Goal: Task Accomplishment & Management: Manage account settings

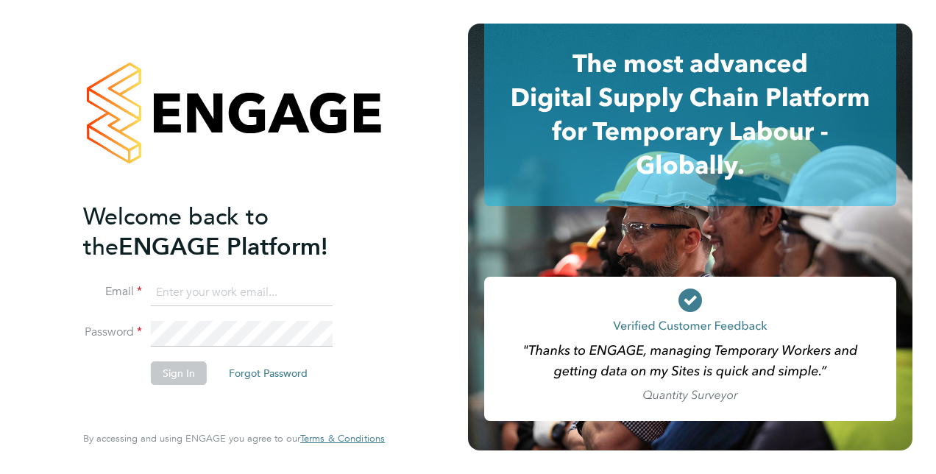
type input "matt.hugo@vistry.co.uk"
click at [193, 378] on button "Sign In" at bounding box center [179, 373] width 56 height 24
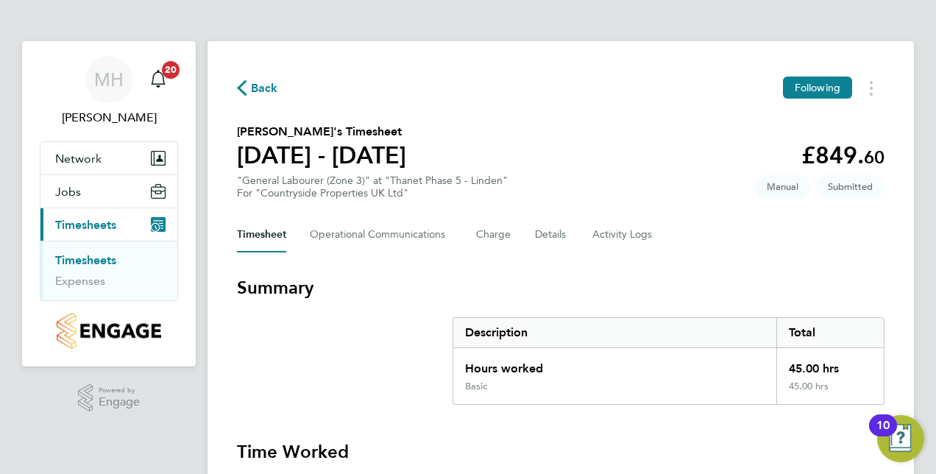
click at [104, 255] on link "Timesheets" at bounding box center [85, 260] width 61 height 14
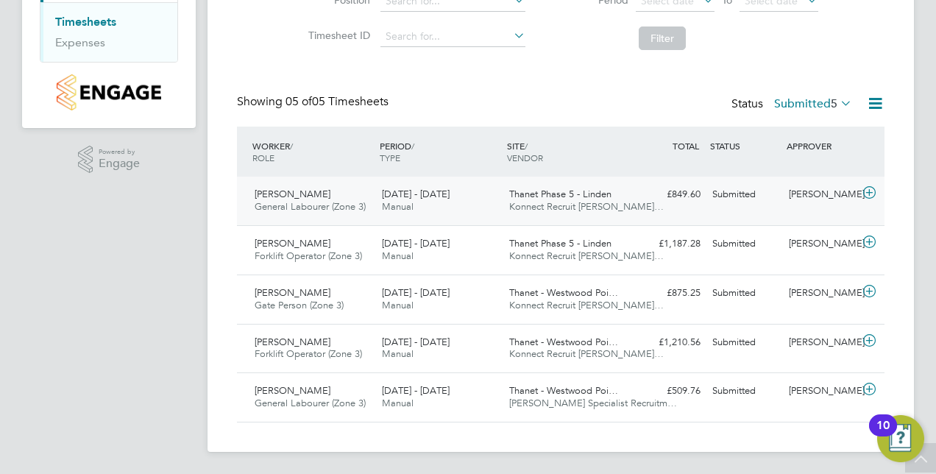
click at [720, 205] on div "Submitted" at bounding box center [744, 194] width 77 height 24
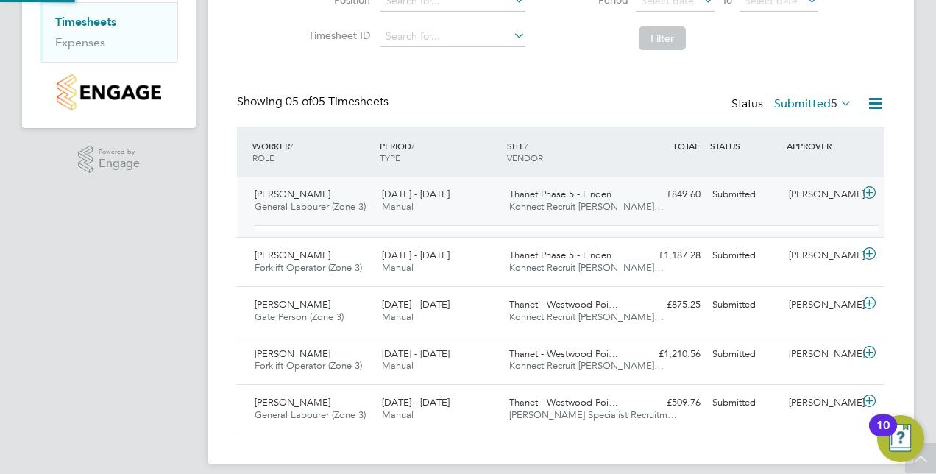
scroll to position [25, 143]
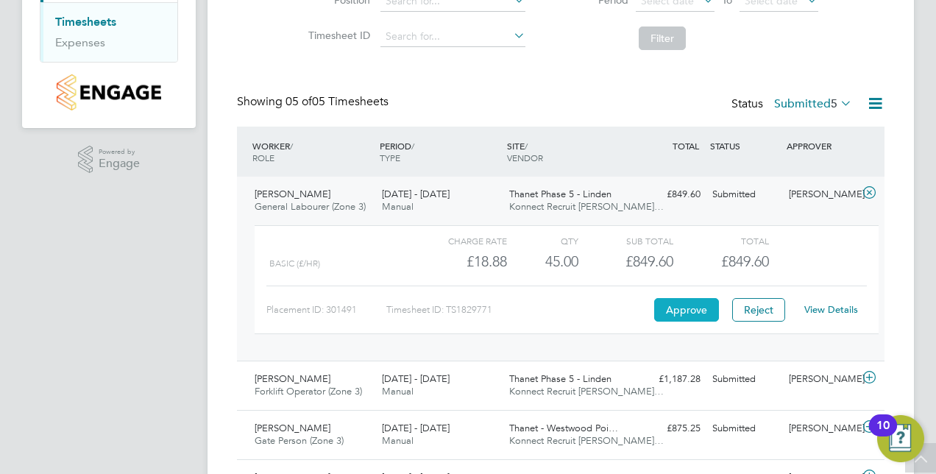
click at [690, 305] on button "Approve" at bounding box center [686, 310] width 65 height 24
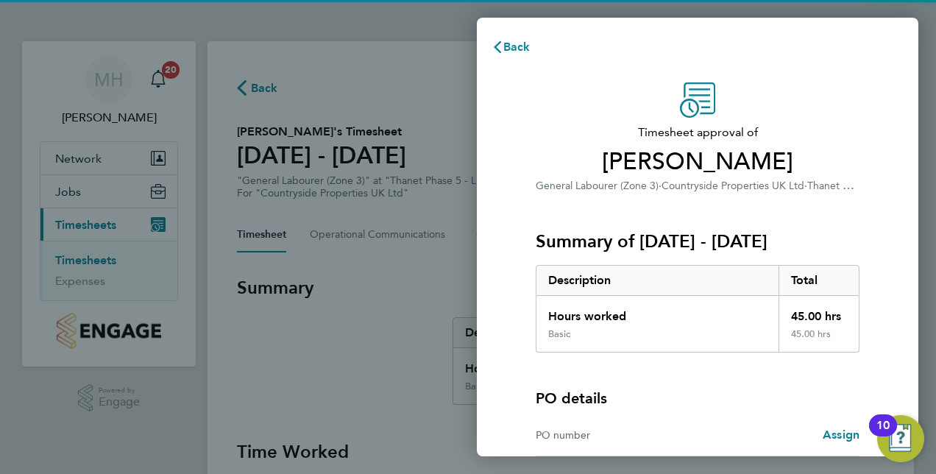
scroll to position [146, 0]
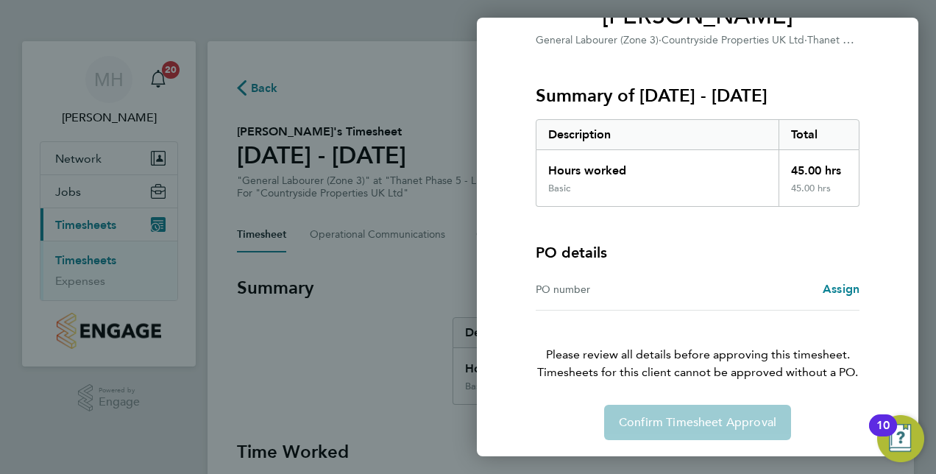
click at [406, 287] on div "Back Timesheet approval of Darren Lines General Labourer (Zone 3) · Countryside…" at bounding box center [468, 237] width 936 height 474
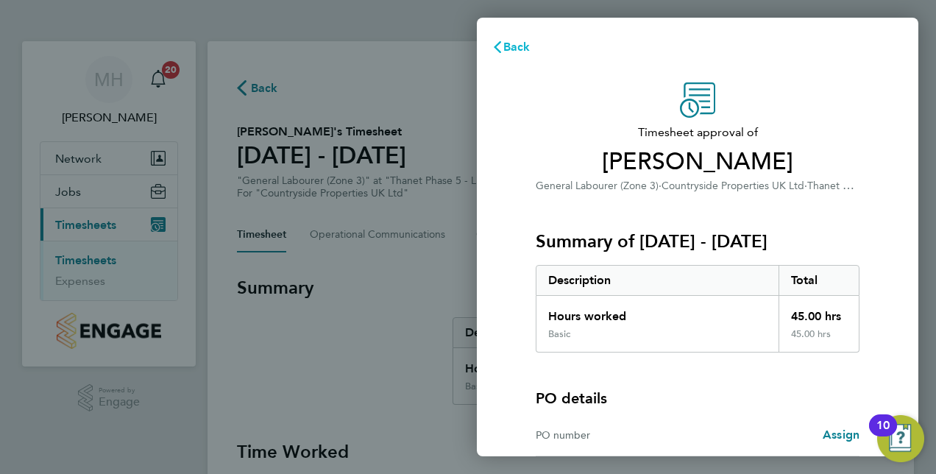
click at [508, 43] on span "Back" at bounding box center [516, 47] width 27 height 14
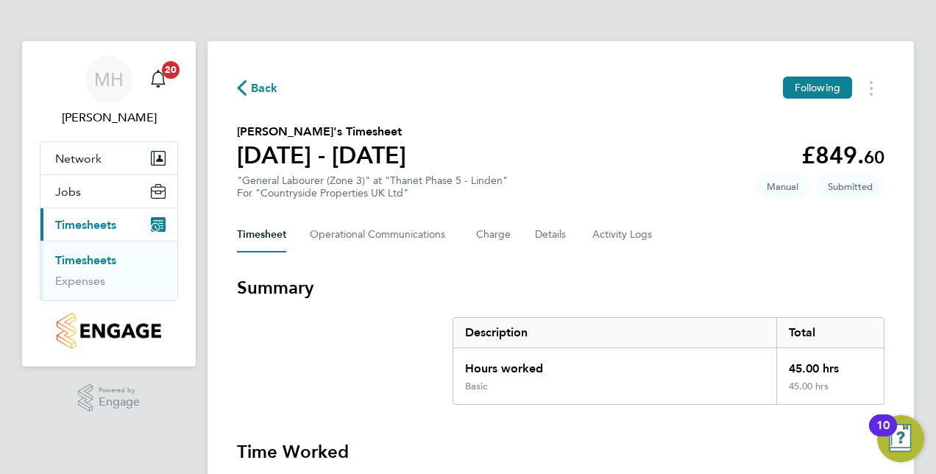
click at [85, 263] on link "Timesheets" at bounding box center [85, 260] width 61 height 14
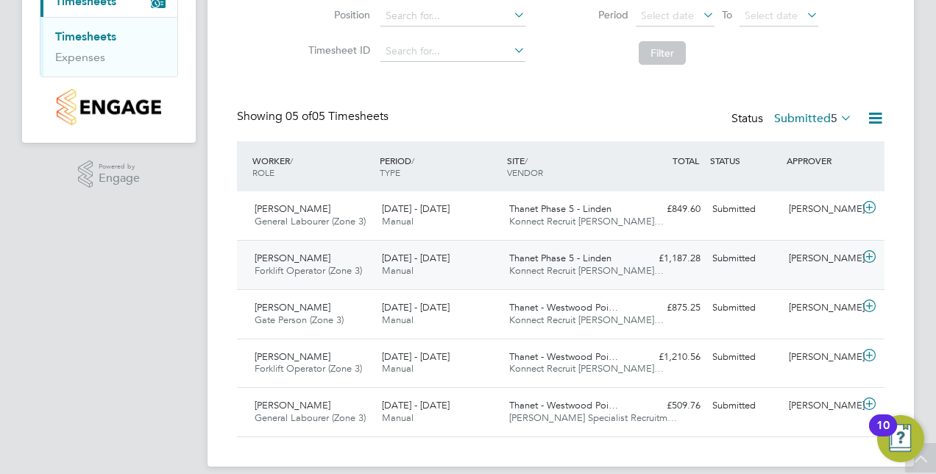
click at [397, 269] on span "Manual" at bounding box center [398, 270] width 32 height 13
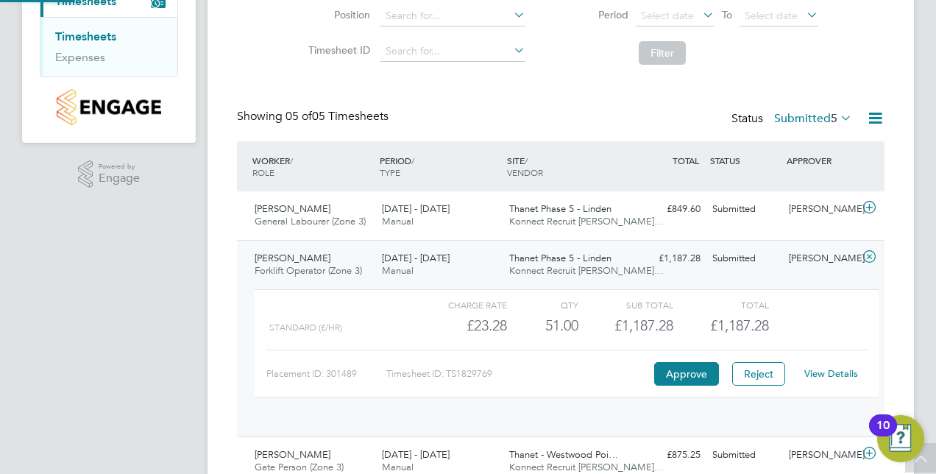
scroll to position [25, 143]
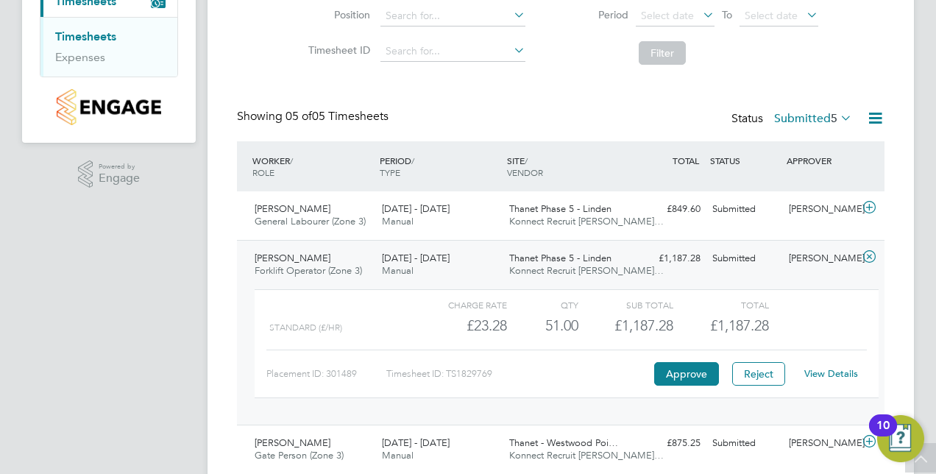
click at [837, 372] on link "View Details" at bounding box center [831, 373] width 54 height 13
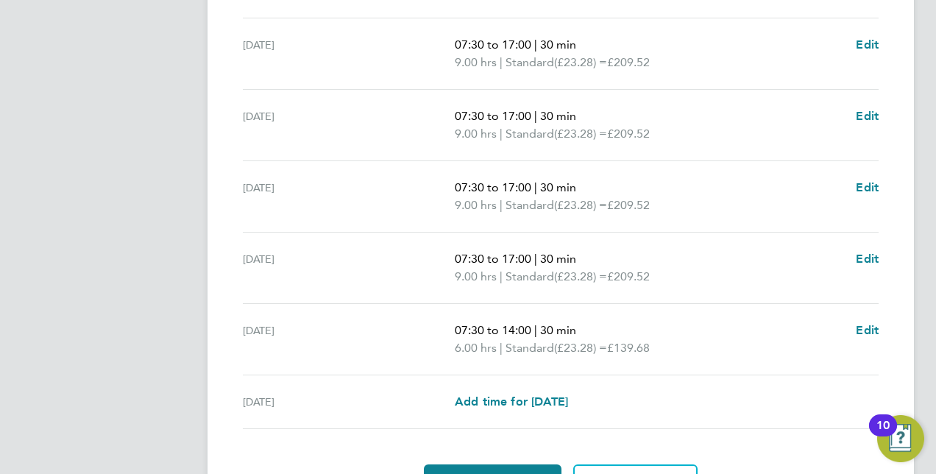
scroll to position [616, 0]
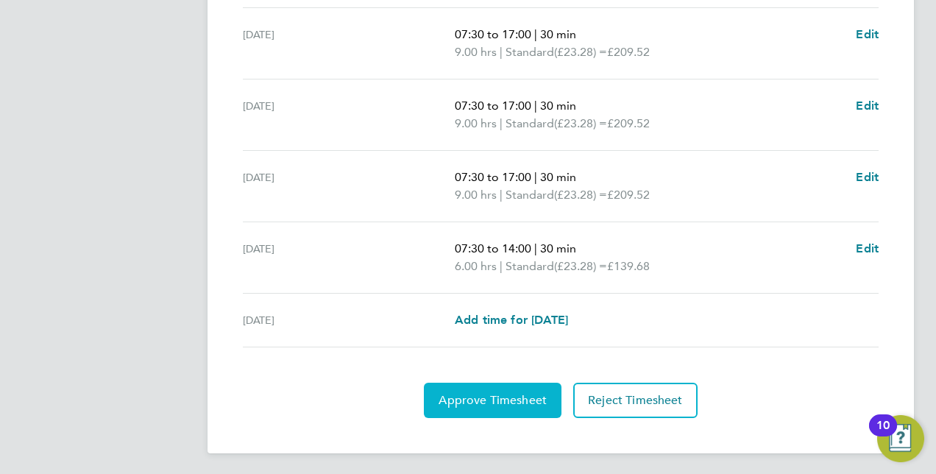
click at [506, 401] on span "Approve Timesheet" at bounding box center [493, 400] width 108 height 15
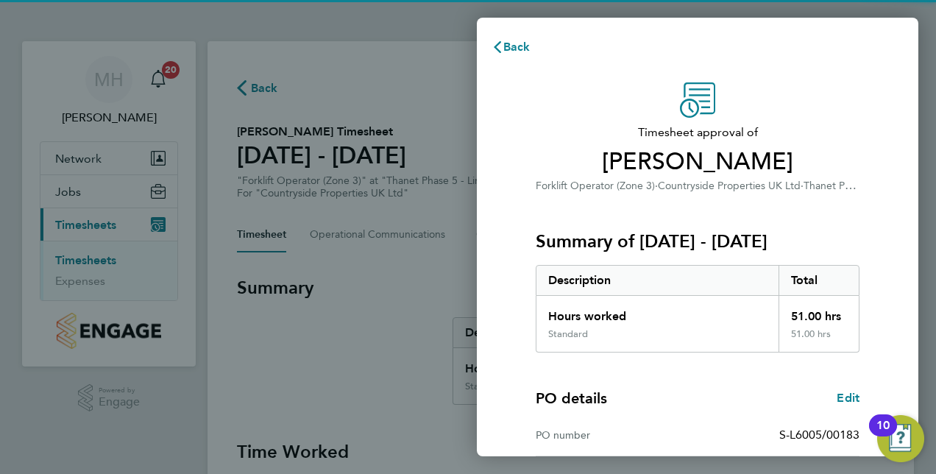
scroll to position [230, 0]
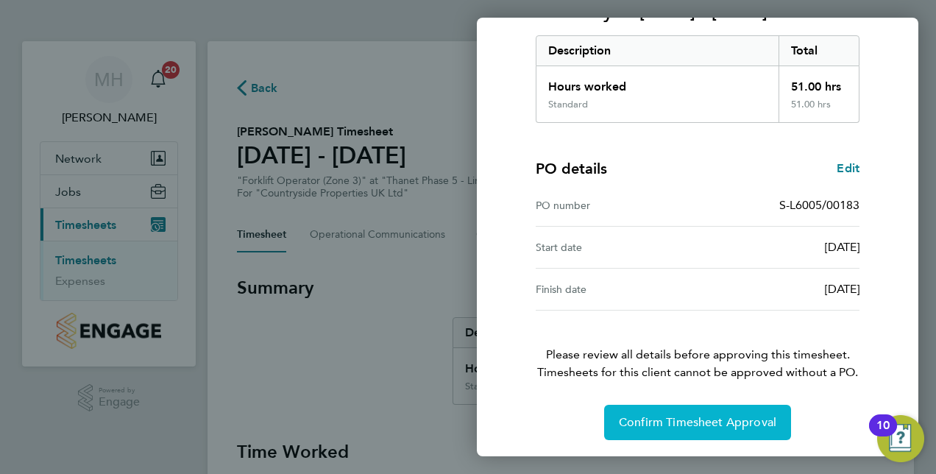
click at [678, 409] on button "Confirm Timesheet Approval" at bounding box center [697, 422] width 187 height 35
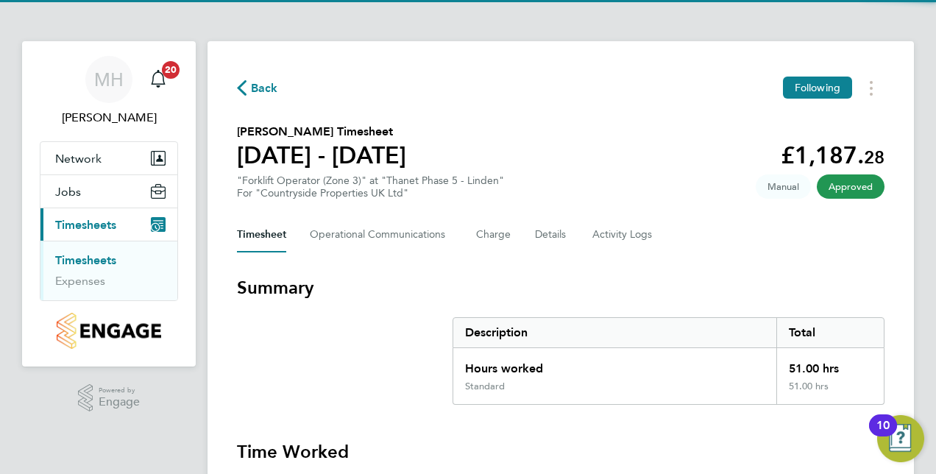
click at [79, 259] on link "Timesheets" at bounding box center [85, 260] width 61 height 14
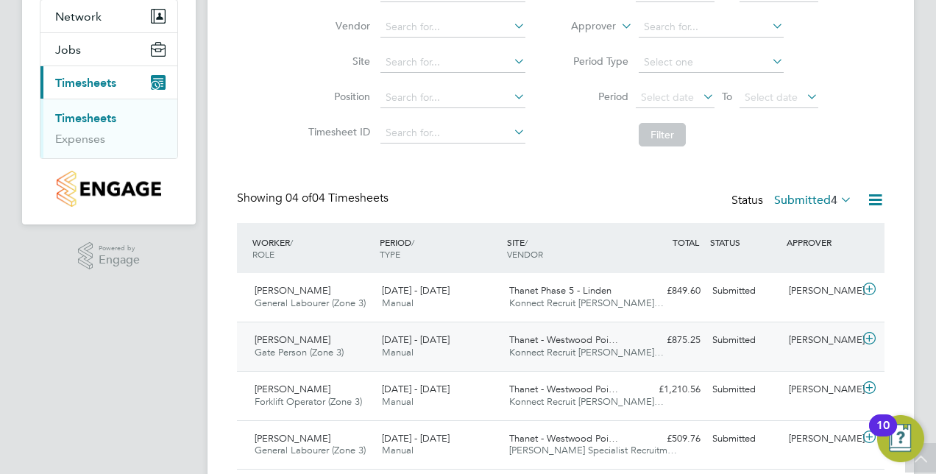
click at [376, 336] on div "22 - 28 Sep 2025 Manual" at bounding box center [439, 346] width 127 height 37
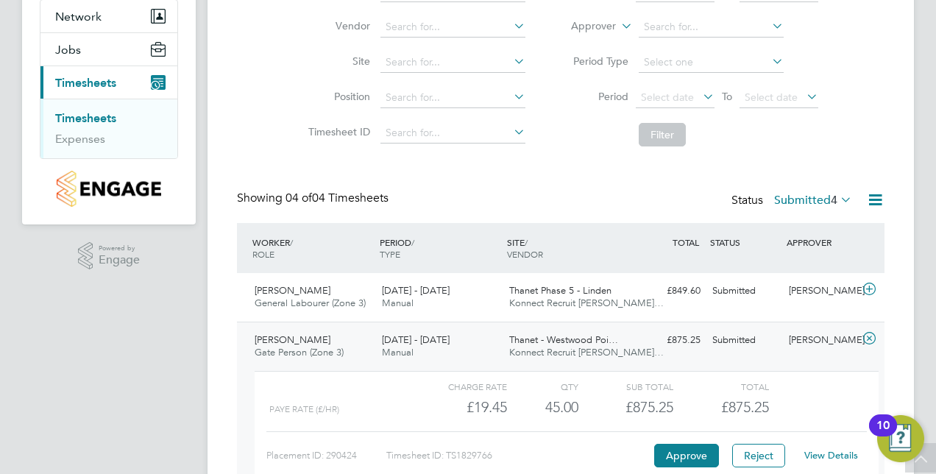
scroll to position [254, 0]
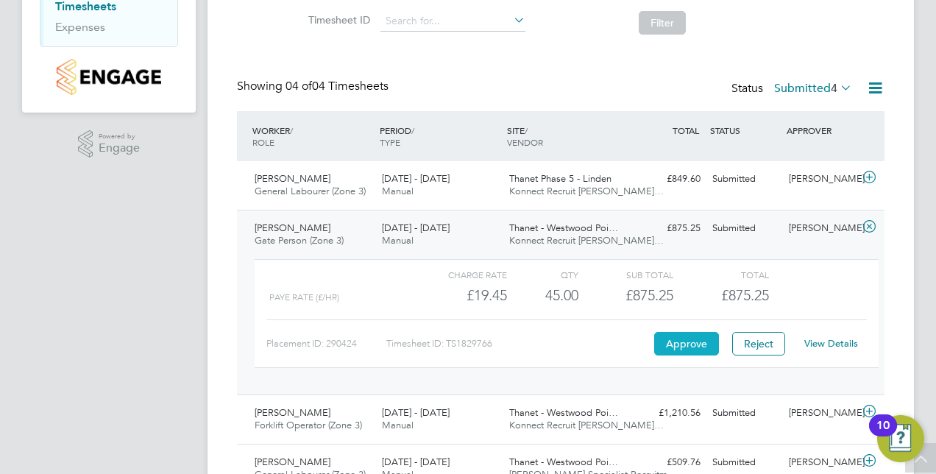
click at [676, 344] on button "Approve" at bounding box center [686, 344] width 65 height 24
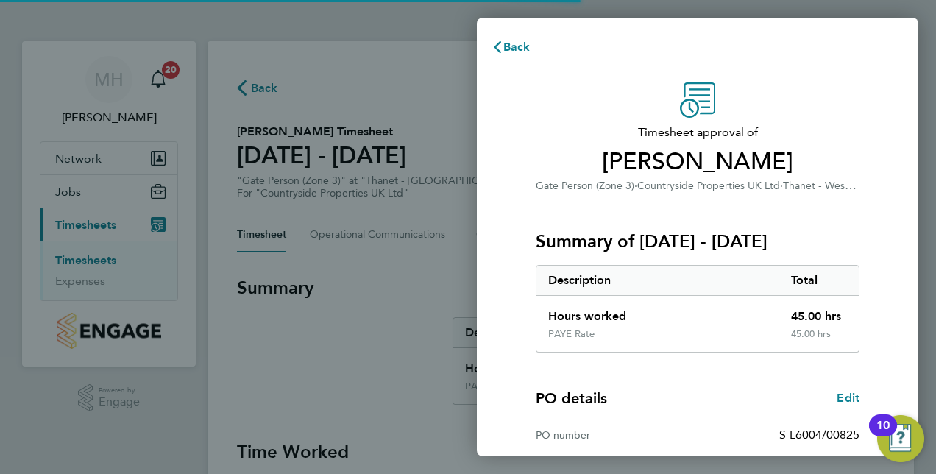
scroll to position [230, 0]
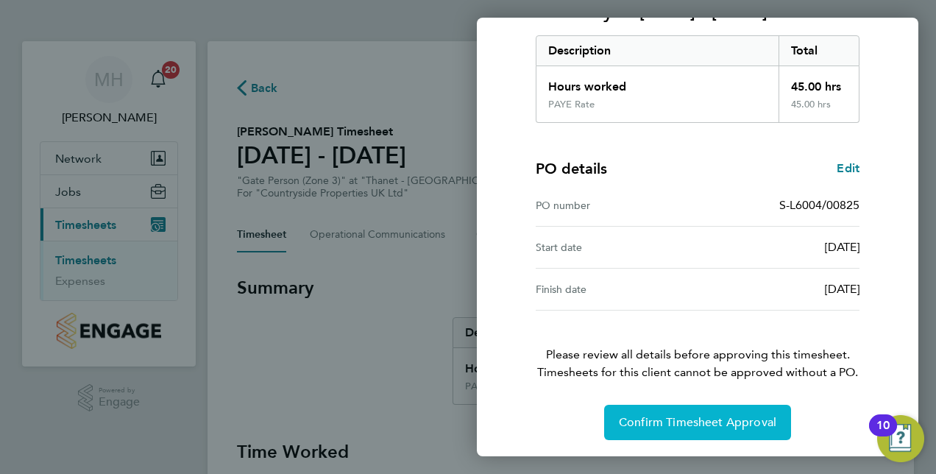
click at [689, 416] on span "Confirm Timesheet Approval" at bounding box center [697, 422] width 157 height 15
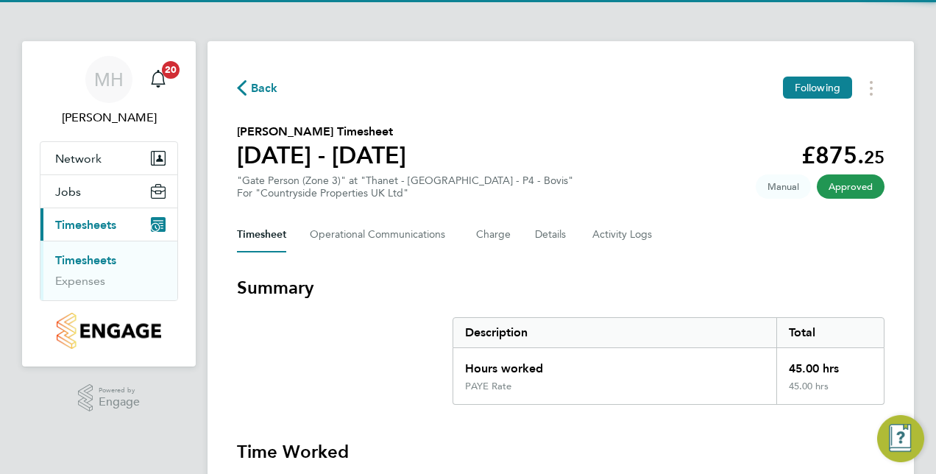
click at [103, 260] on link "Timesheets" at bounding box center [85, 260] width 61 height 14
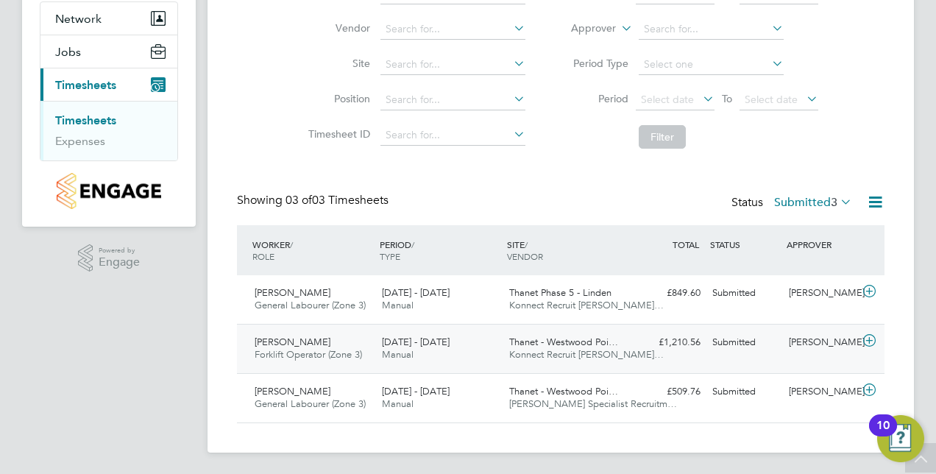
click at [408, 339] on span "[DATE] - [DATE]" at bounding box center [416, 342] width 68 height 13
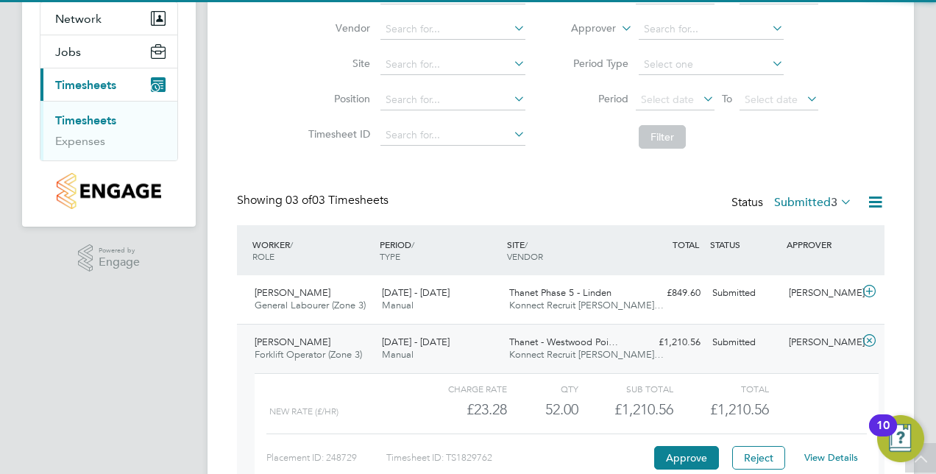
scroll to position [275, 0]
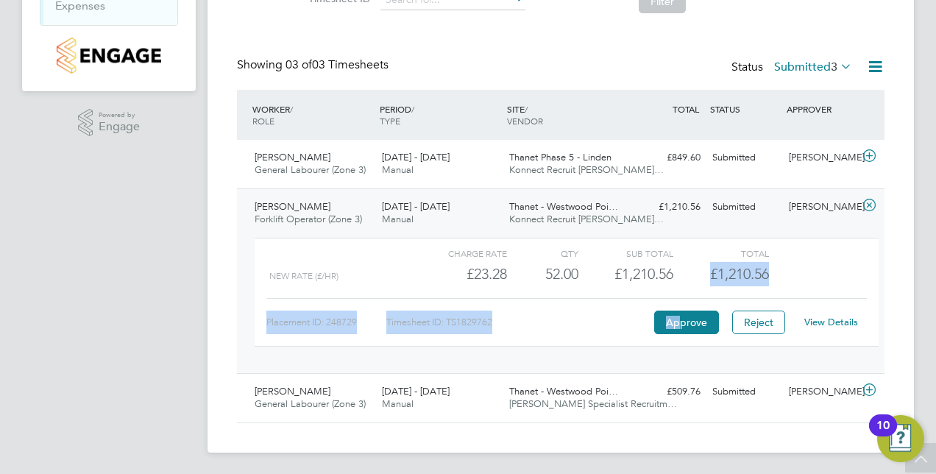
drag, startPoint x: 678, startPoint y: 317, endPoint x: 687, endPoint y: 282, distance: 36.4
click at [687, 282] on div "Charge rate QTY Sub Total Total New Rate (£/HR) £23.28 52 52.00 52 £1,210.56 £1…" at bounding box center [567, 292] width 624 height 109
click at [821, 320] on link "View Details" at bounding box center [831, 322] width 54 height 13
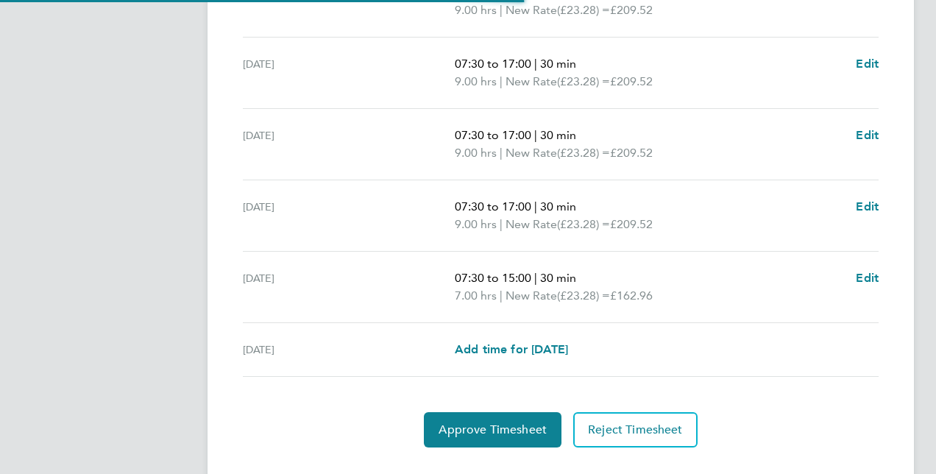
scroll to position [616, 0]
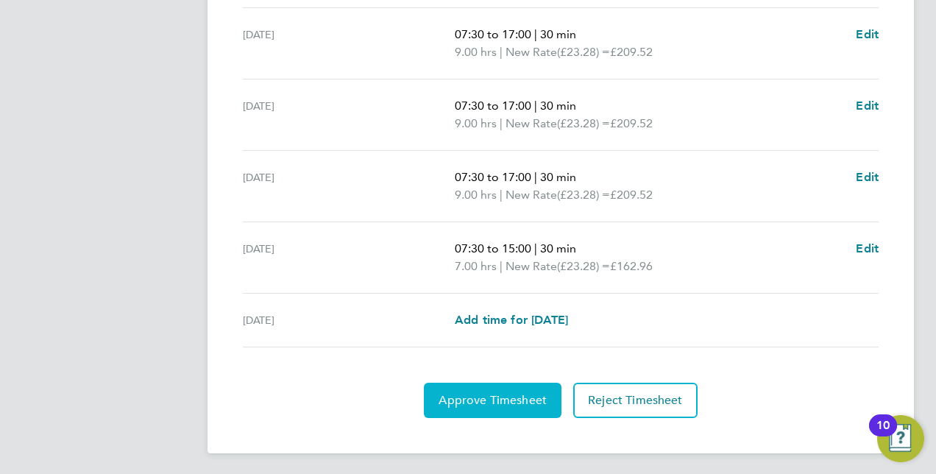
click at [494, 393] on span "Approve Timesheet" at bounding box center [493, 400] width 108 height 15
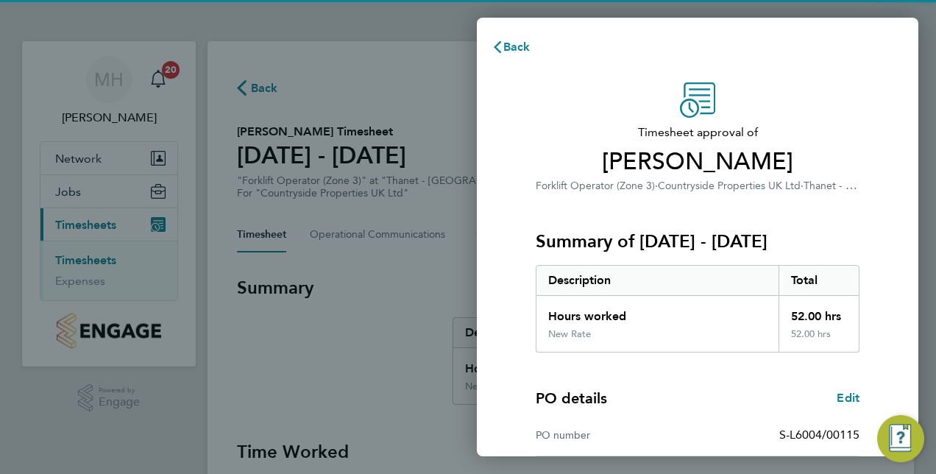
scroll to position [230, 0]
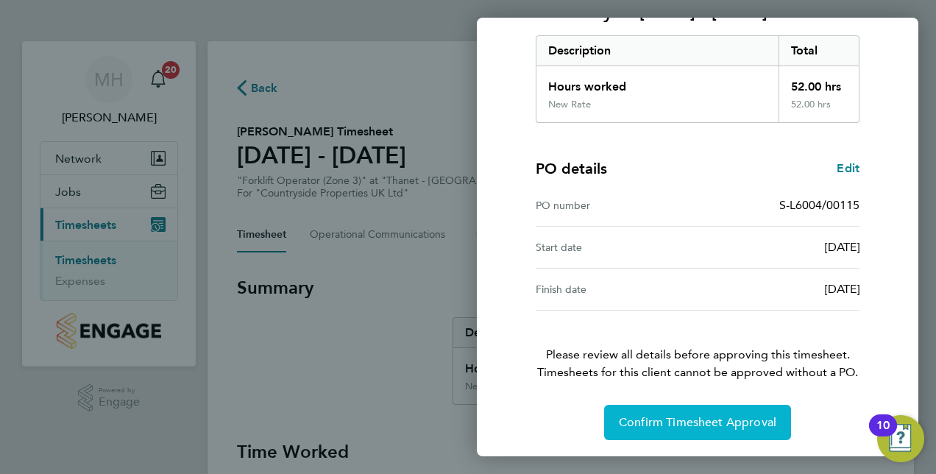
click at [641, 425] on span "Confirm Timesheet Approval" at bounding box center [697, 422] width 157 height 15
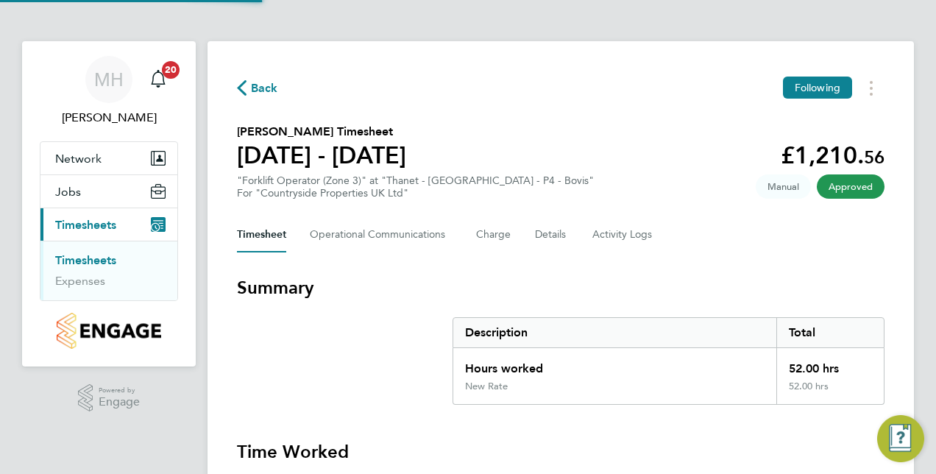
click at [88, 262] on link "Timesheets" at bounding box center [85, 260] width 61 height 14
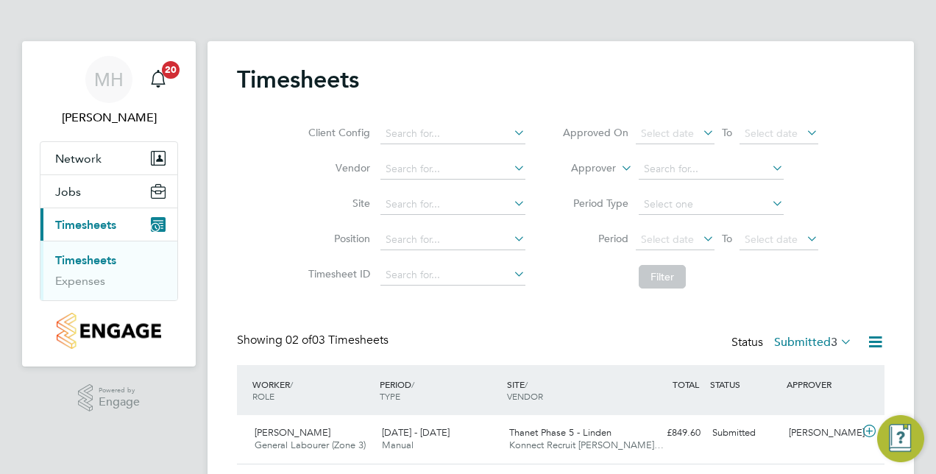
scroll to position [91, 0]
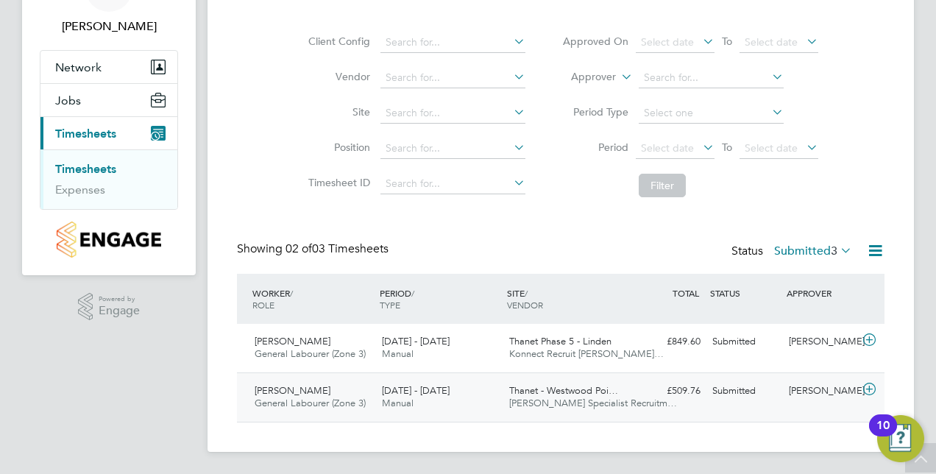
click at [394, 389] on span "22 - 28 Sep 2025" at bounding box center [416, 390] width 68 height 13
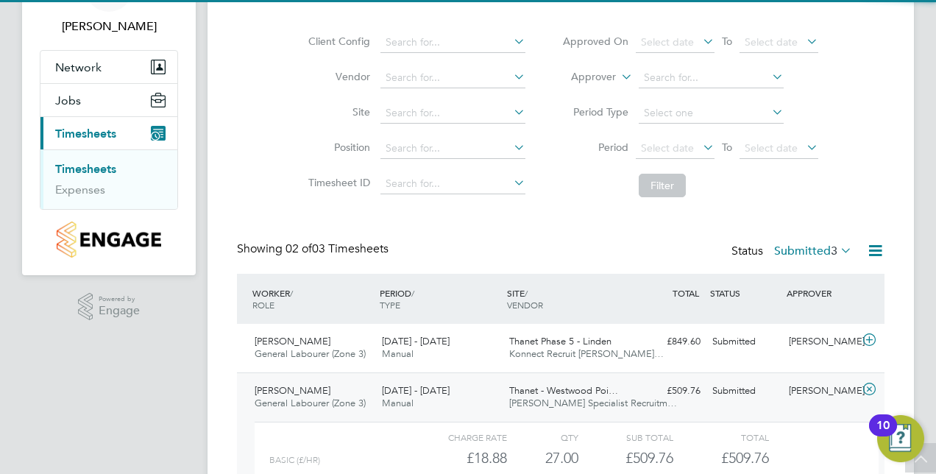
scroll to position [227, 0]
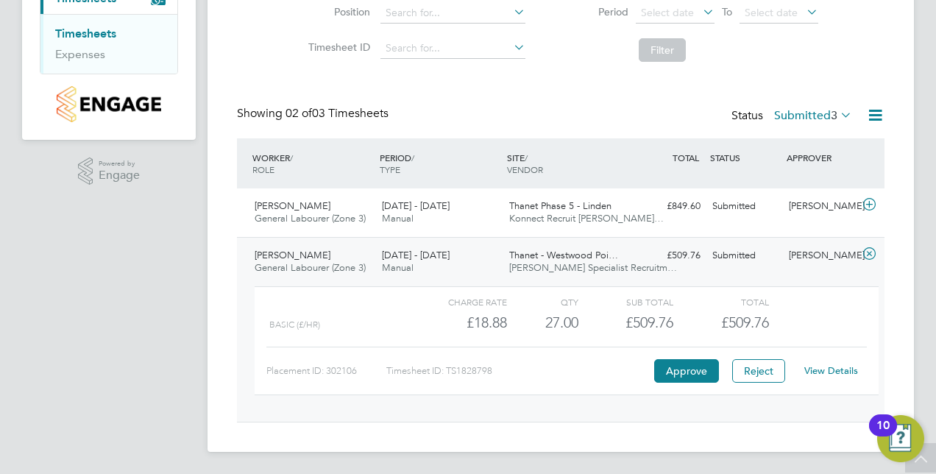
click at [840, 370] on link "View Details" at bounding box center [831, 370] width 54 height 13
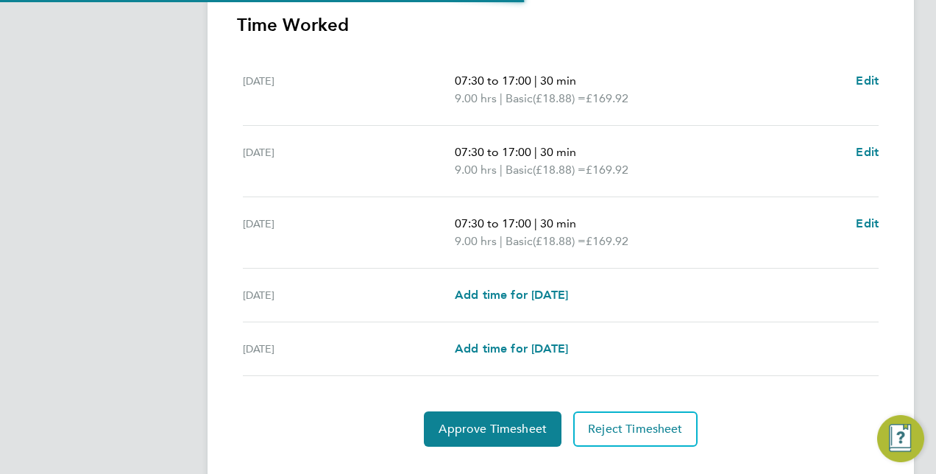
scroll to position [432, 0]
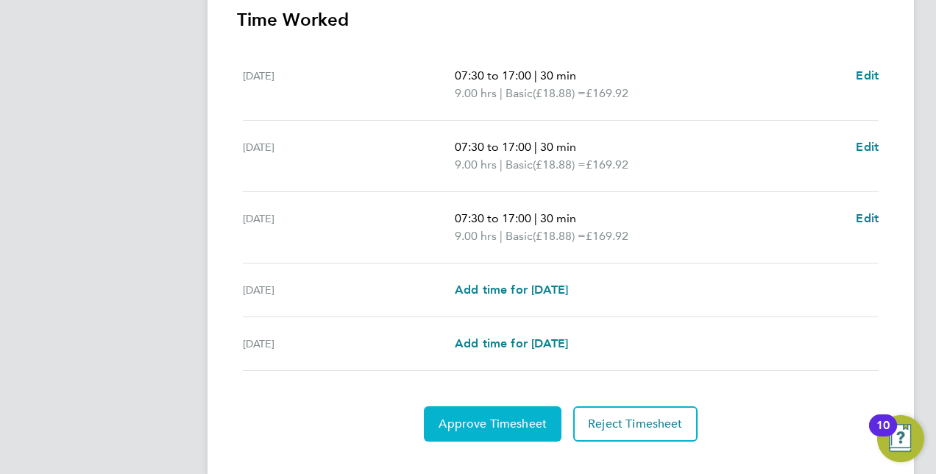
click at [480, 416] on span "Approve Timesheet" at bounding box center [493, 423] width 108 height 15
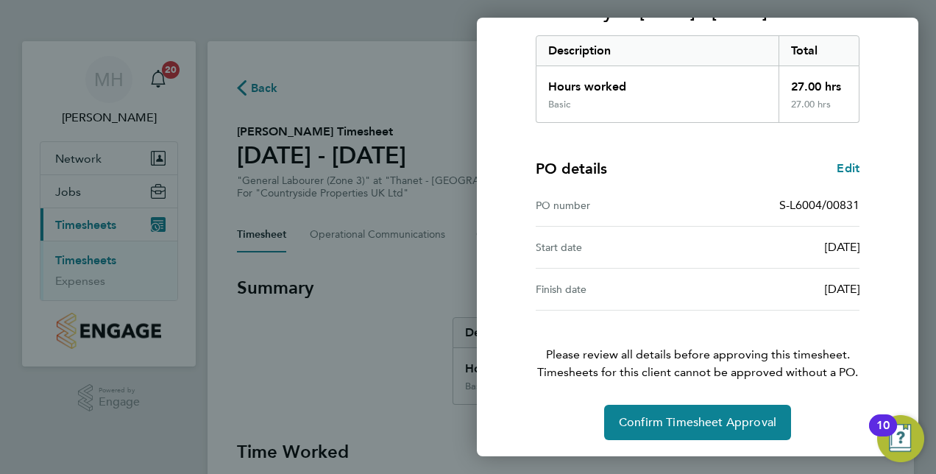
scroll to position [229, 0]
click at [406, 306] on div "Back Timesheet approval of [PERSON_NAME] General Labourer (Zone 3) · Countrysid…" at bounding box center [468, 237] width 936 height 474
click at [649, 401] on div "Timesheet approval of [PERSON_NAME] General Labourer (Zone 3) · Countryside Pro…" at bounding box center [697, 147] width 359 height 587
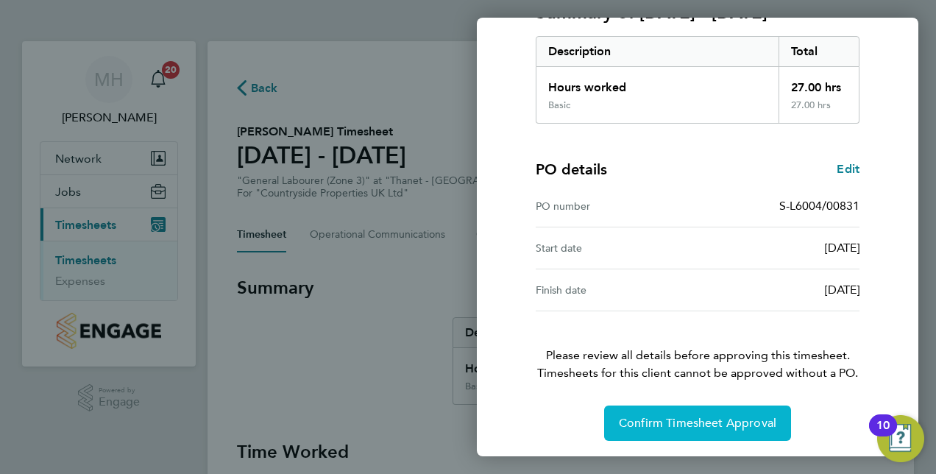
click at [645, 418] on span "Confirm Timesheet Approval" at bounding box center [697, 423] width 157 height 15
